Goal: Information Seeking & Learning: Learn about a topic

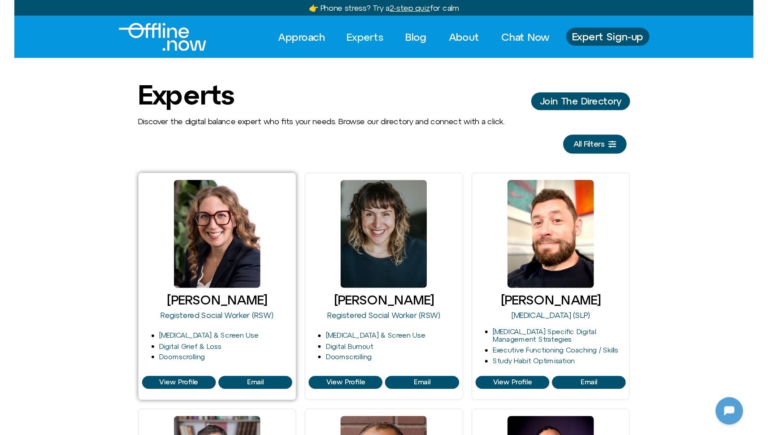
scroll to position [55, 0]
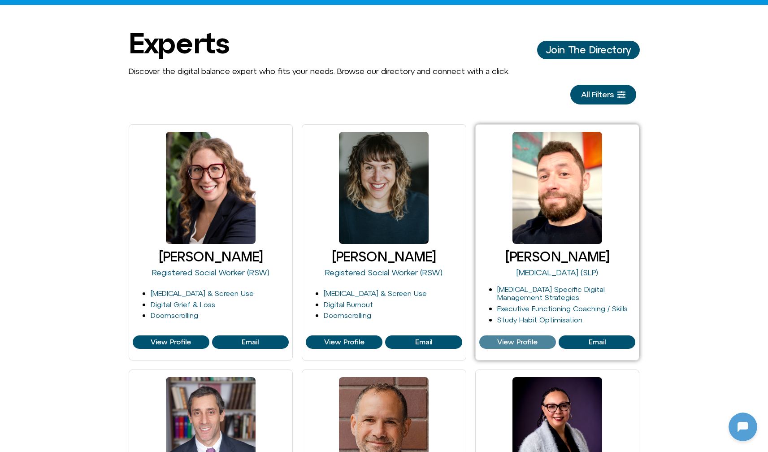
click at [512, 344] on span "View Profile" at bounding box center [517, 342] width 40 height 8
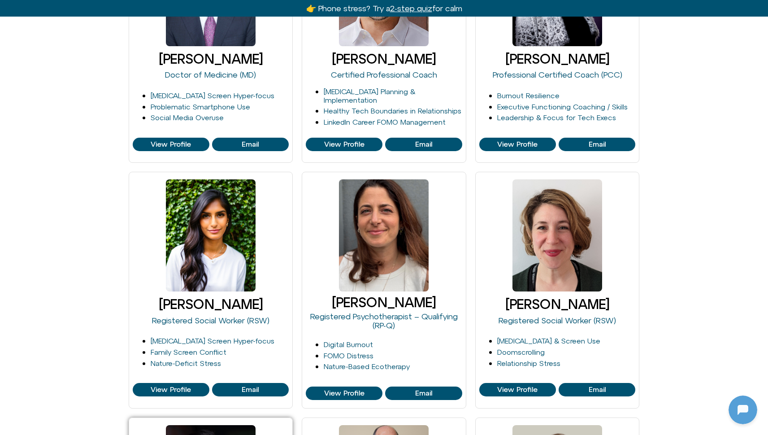
scroll to position [578, 0]
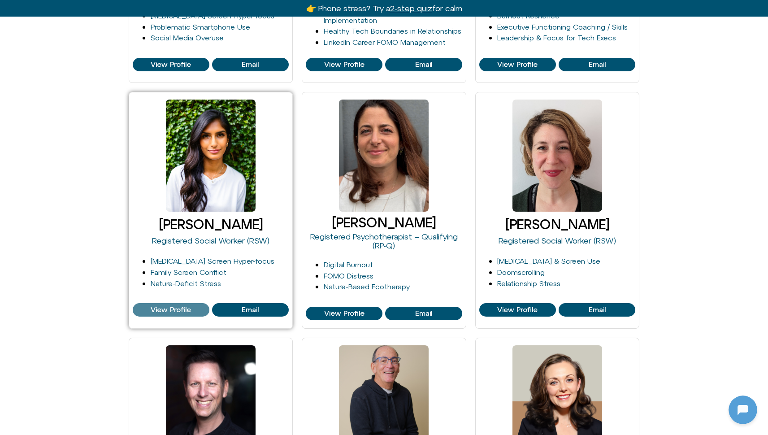
click at [177, 310] on span "View Profile" at bounding box center [171, 310] width 40 height 8
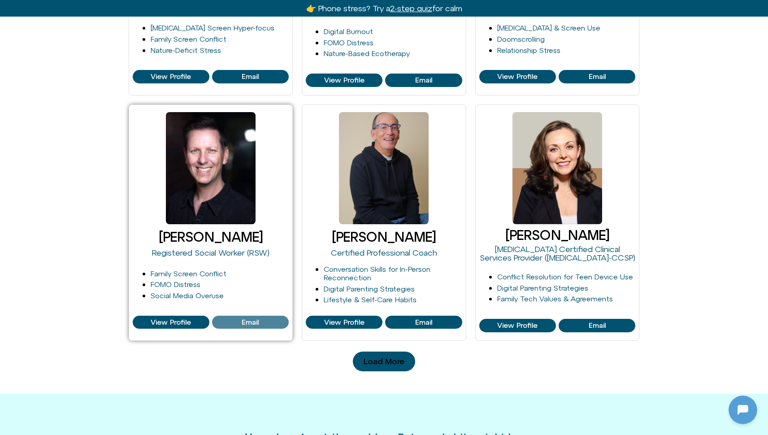
scroll to position [799, 0]
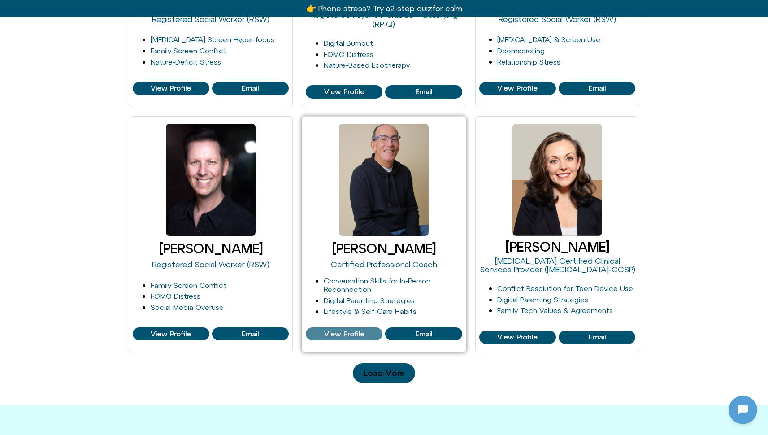
click at [337, 330] on span "View Profile" at bounding box center [344, 334] width 40 height 8
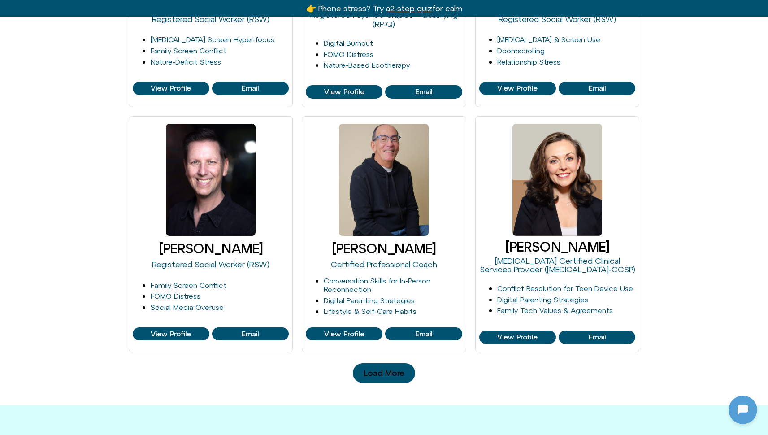
click at [393, 369] on span "Load More" at bounding box center [384, 372] width 41 height 9
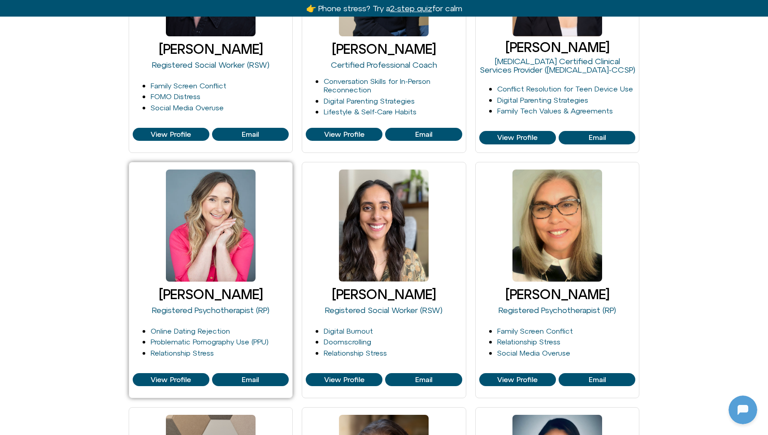
scroll to position [1091, 0]
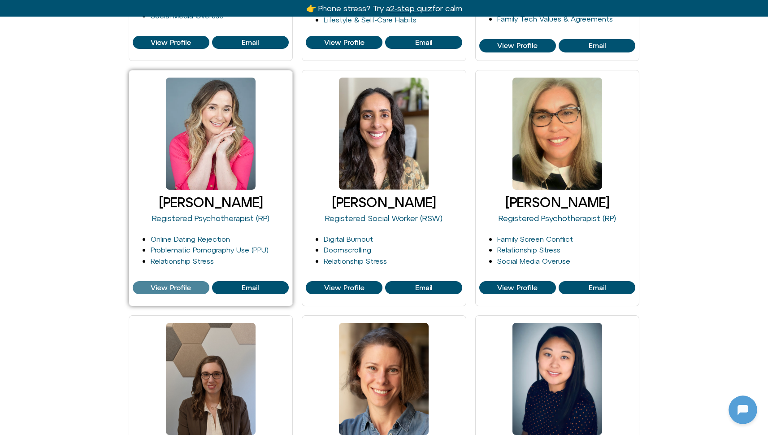
click at [165, 284] on span "View Profile" at bounding box center [171, 288] width 40 height 8
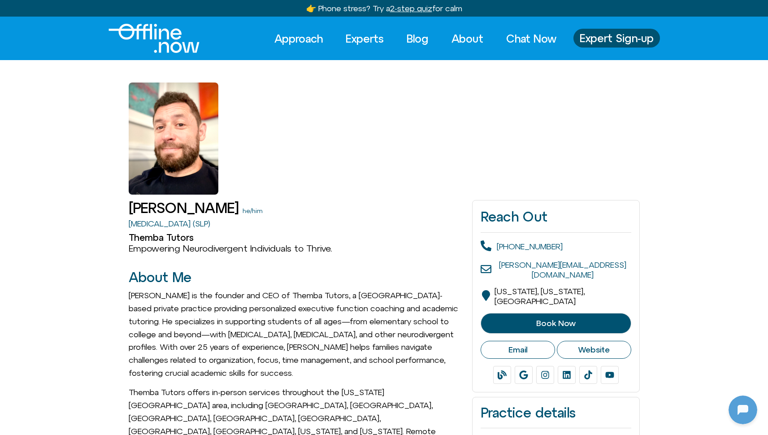
scroll to position [87, 0]
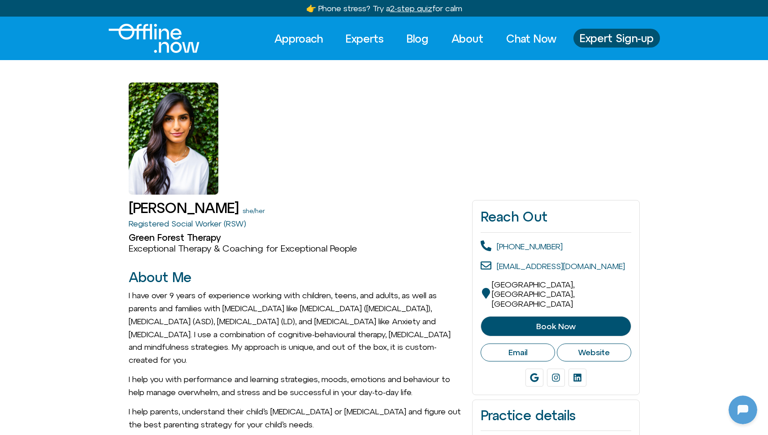
scroll to position [87, 0]
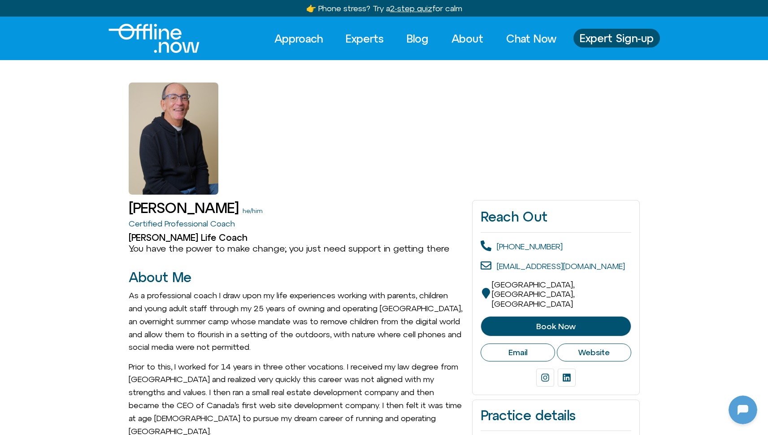
scroll to position [87, 0]
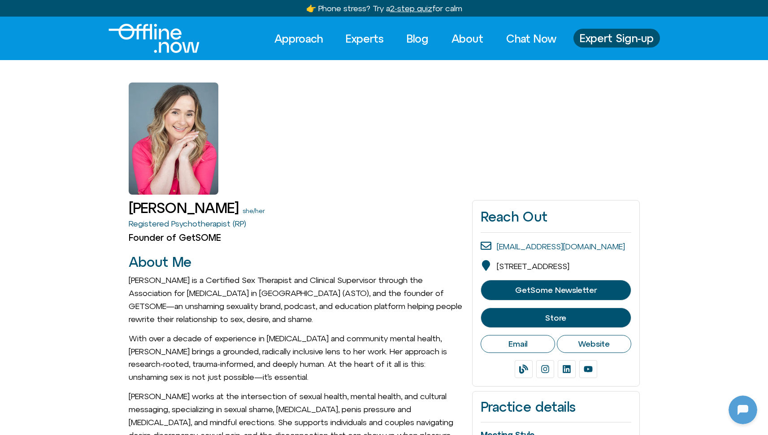
scroll to position [87, 0]
